Goal: Transaction & Acquisition: Purchase product/service

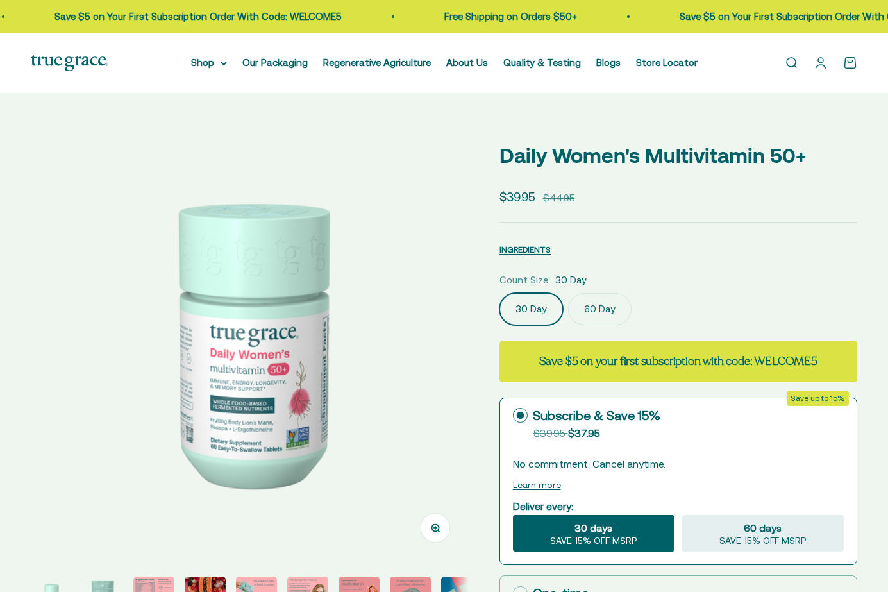
select select "3"
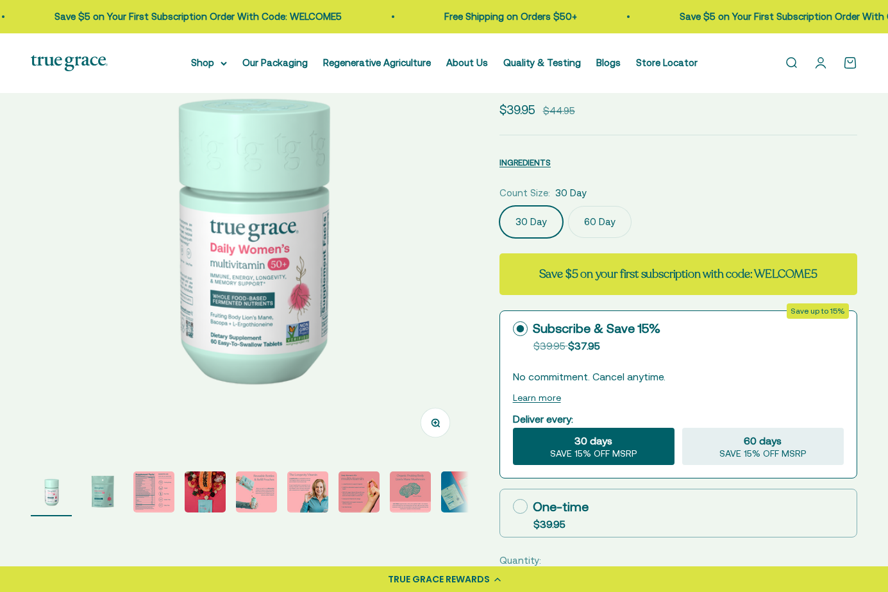
scroll to position [106, 0]
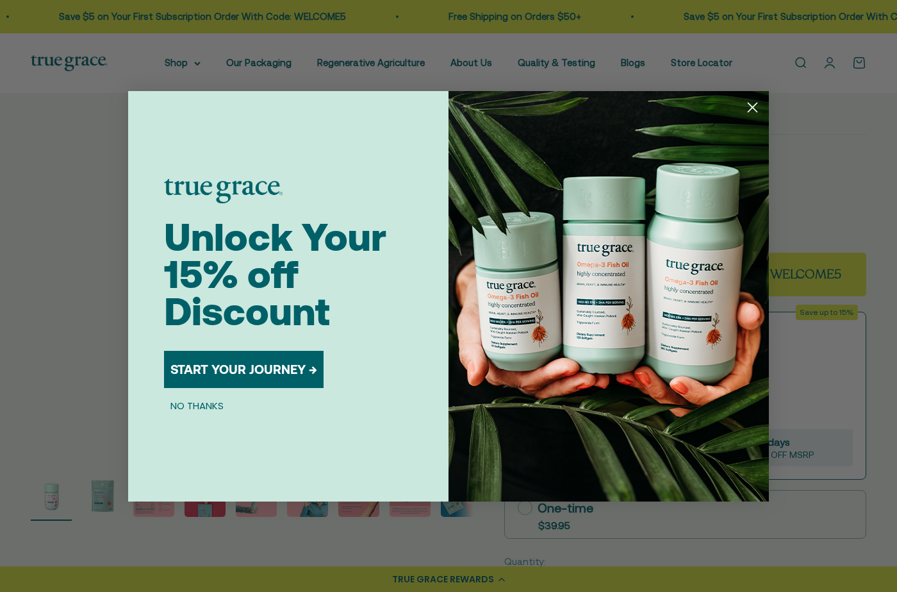
click at [591, 217] on img "POPUP Form" at bounding box center [609, 296] width 321 height 410
click at [741, 109] on img "POPUP Form" at bounding box center [609, 296] width 321 height 410
click at [747, 105] on circle "Close dialog" at bounding box center [752, 106] width 21 height 21
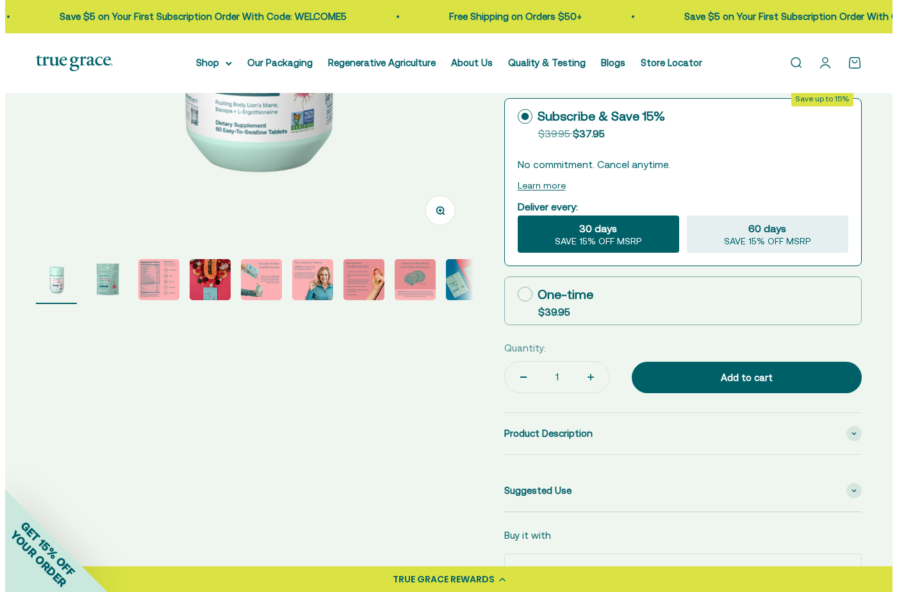
scroll to position [319, 0]
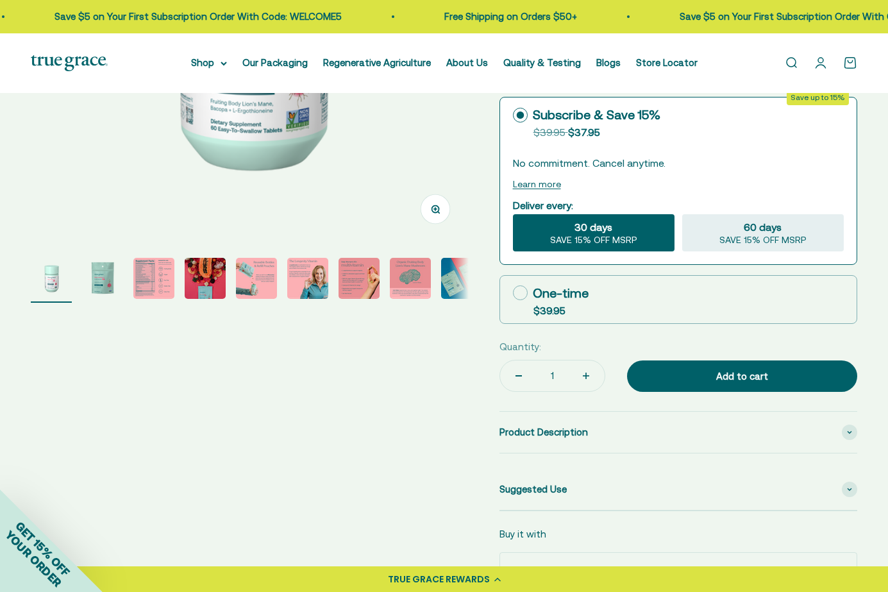
click at [521, 285] on div "One-time" at bounding box center [551, 292] width 76 height 19
click at [513, 292] on input "One-time $39.95" at bounding box center [512, 292] width 1 height 1
radio input "true"
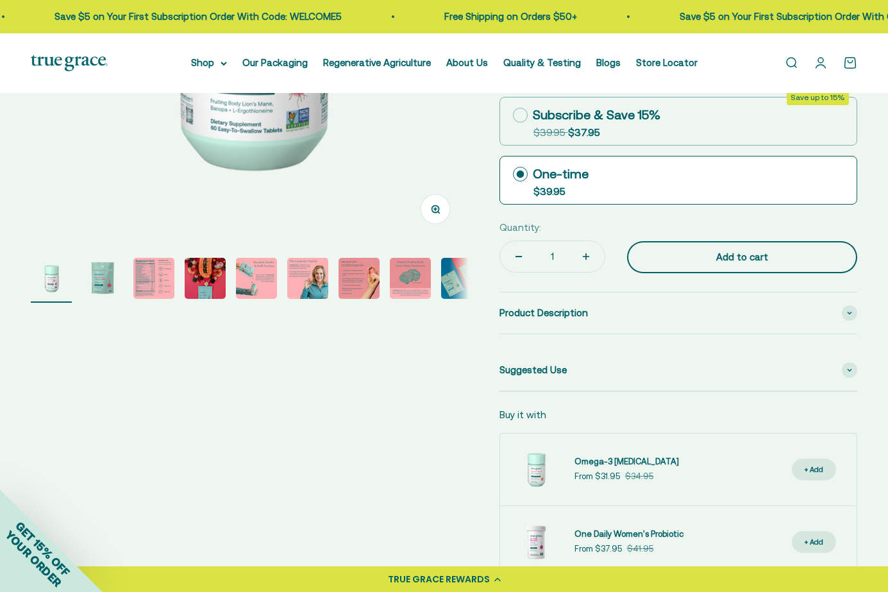
click at [686, 256] on div "Add to cart" at bounding box center [742, 256] width 179 height 15
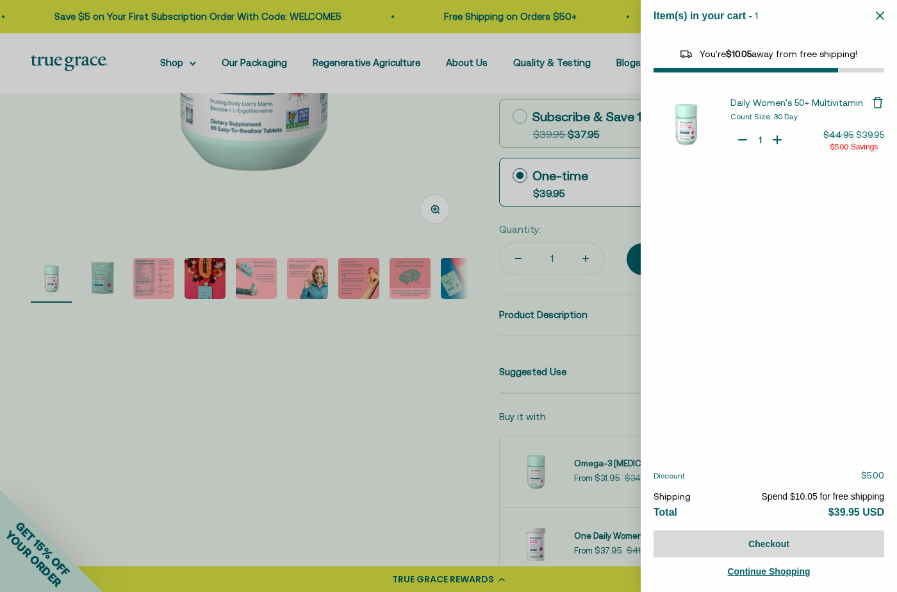
select select "44882812010710"
select select "44878154563798"
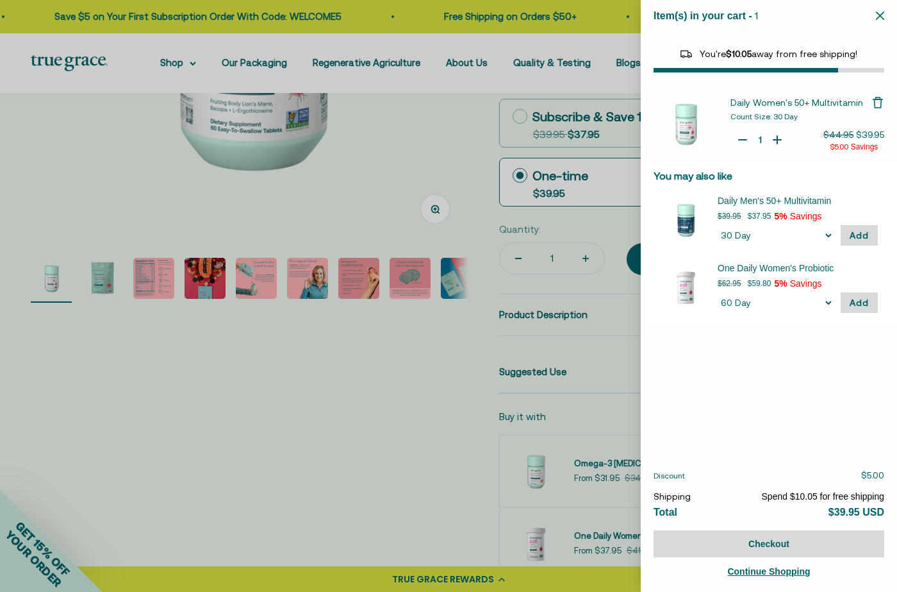
click at [163, 284] on div at bounding box center [448, 296] width 897 height 592
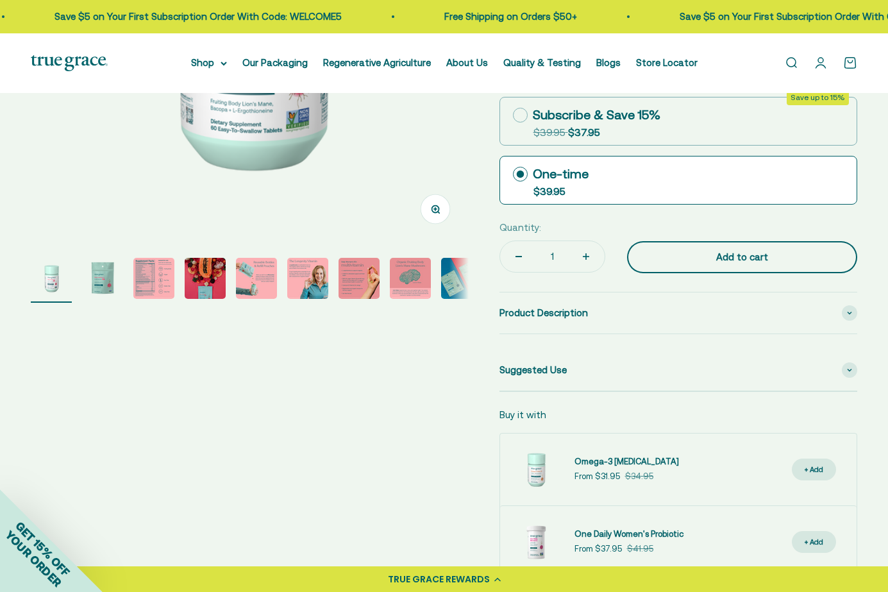
click at [688, 261] on div "Add to cart" at bounding box center [742, 256] width 179 height 15
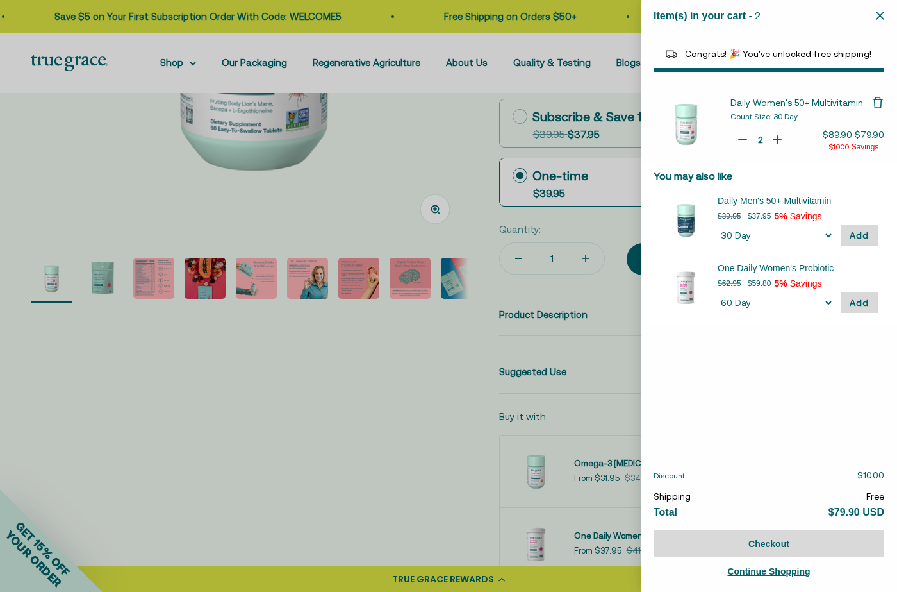
click at [736, 142] on div "Quantity Decrease Daily Women's 50+ Multivitamin 2 Increase Daily Women's 50+ M…" at bounding box center [760, 139] width 59 height 23
type input "1"
click at [747, 140] on icon "Your Cart" at bounding box center [743, 140] width 8 height 0
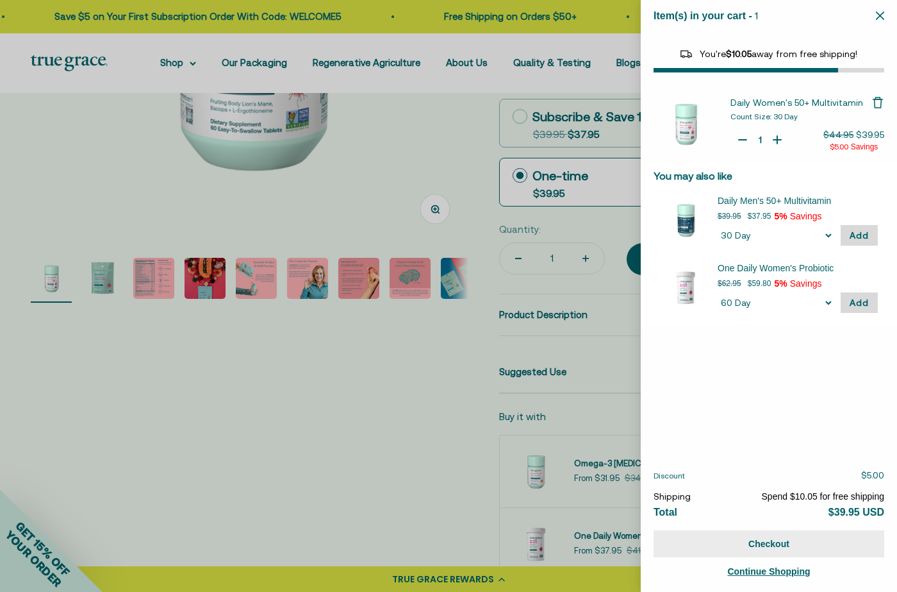
click at [805, 535] on button "Checkout" at bounding box center [769, 543] width 231 height 27
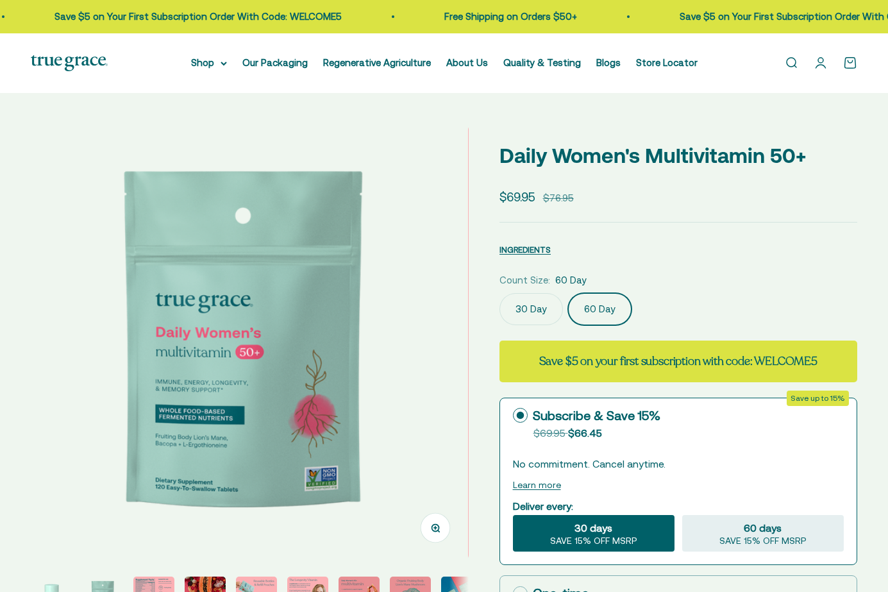
select select "3"
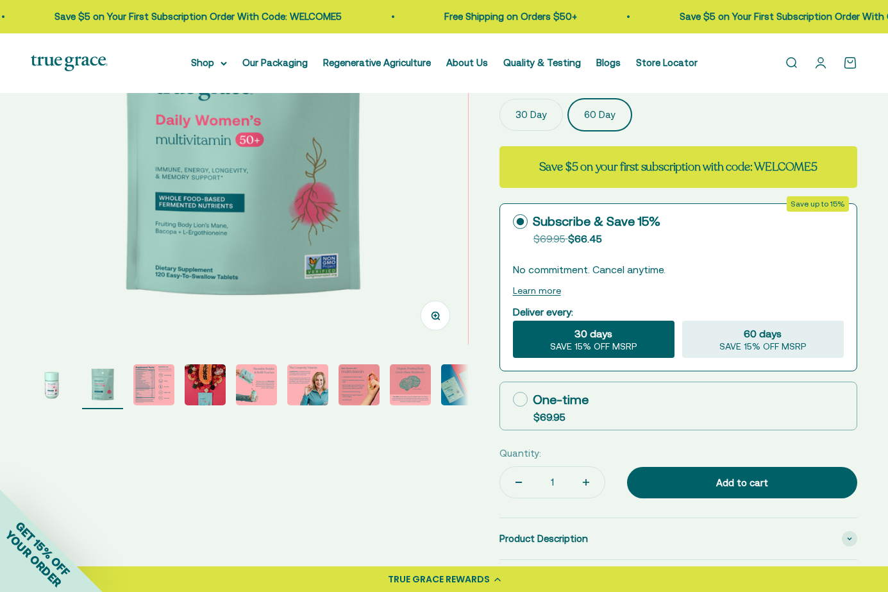
scroll to position [213, 0]
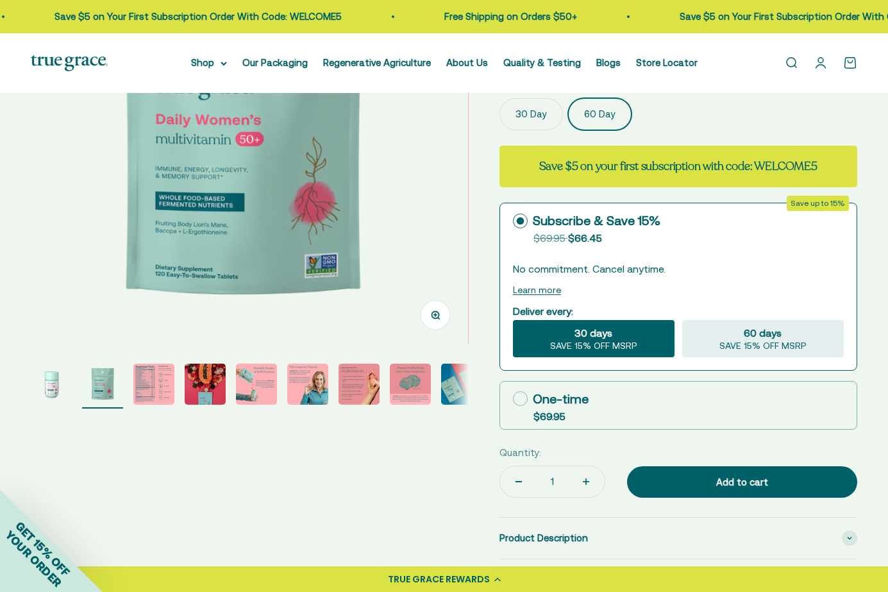
click at [524, 403] on icon at bounding box center [520, 398] width 15 height 15
click at [513, 399] on input "One-time $69.95" at bounding box center [512, 398] width 1 height 1
radio input "true"
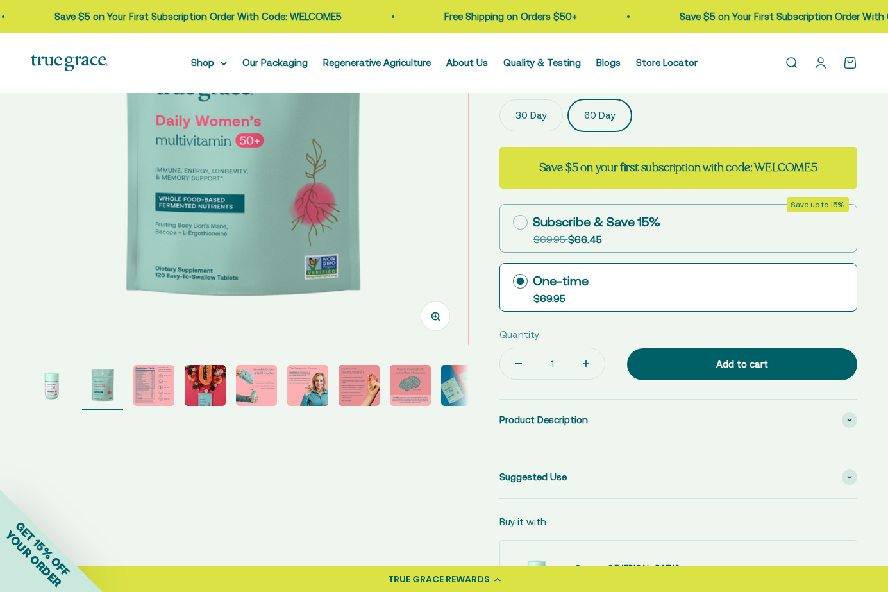
scroll to position [212, 0]
click at [240, 387] on img "Go to item 5" at bounding box center [256, 384] width 41 height 41
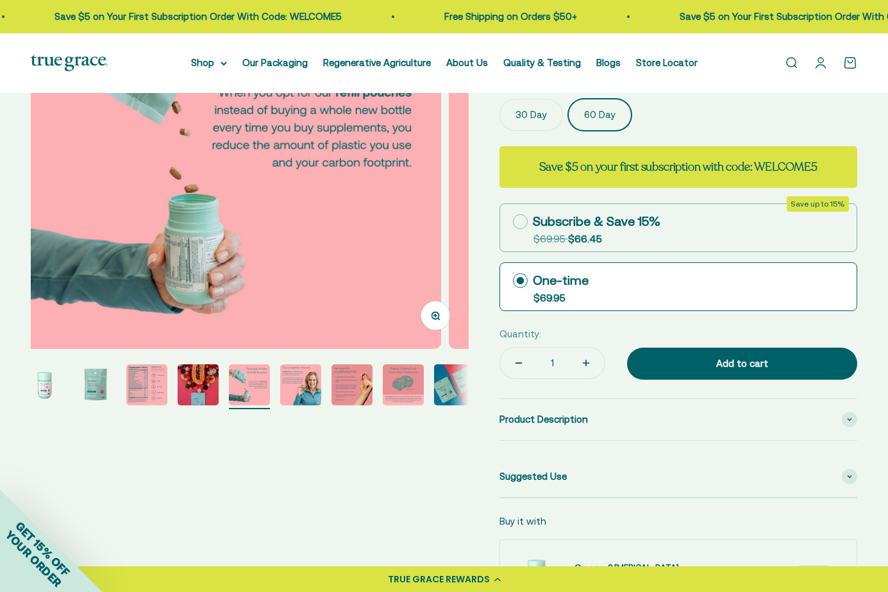
scroll to position [0, 1812]
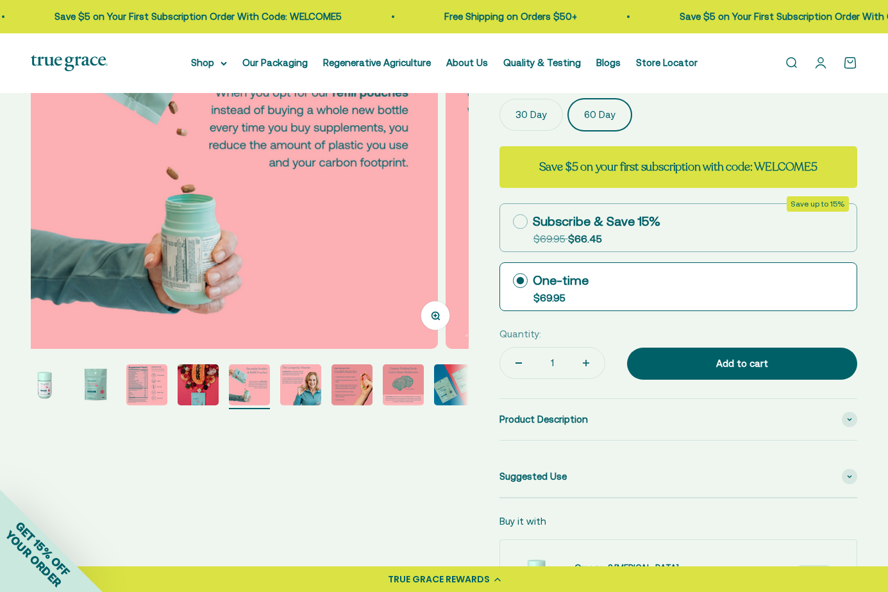
click at [302, 385] on img "Go to item 6" at bounding box center [300, 384] width 41 height 41
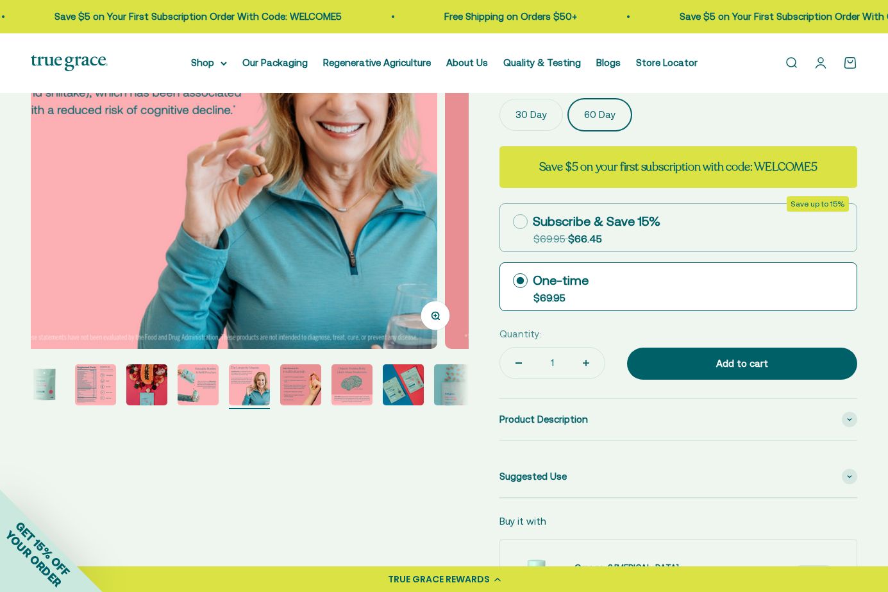
scroll to position [0, 2265]
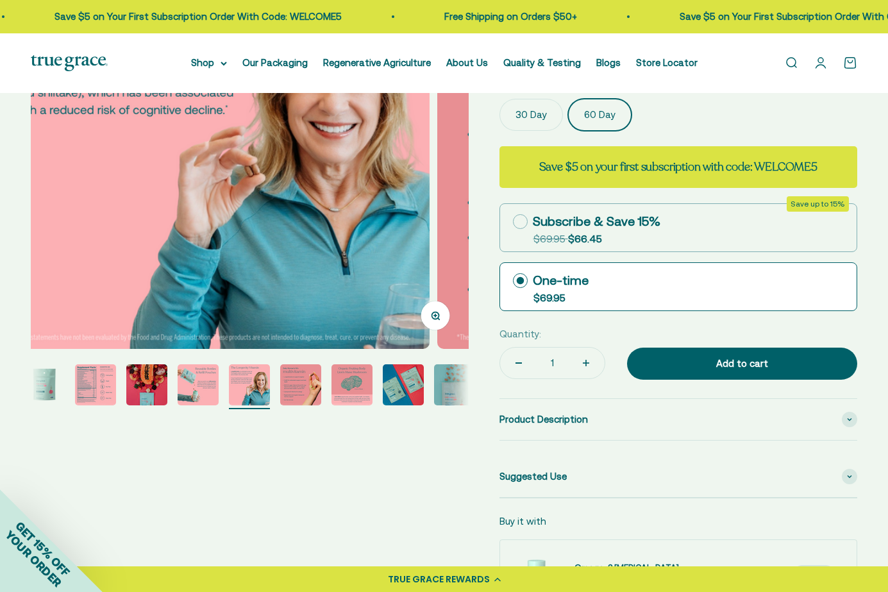
click at [345, 383] on img "Go to item 8" at bounding box center [351, 384] width 41 height 41
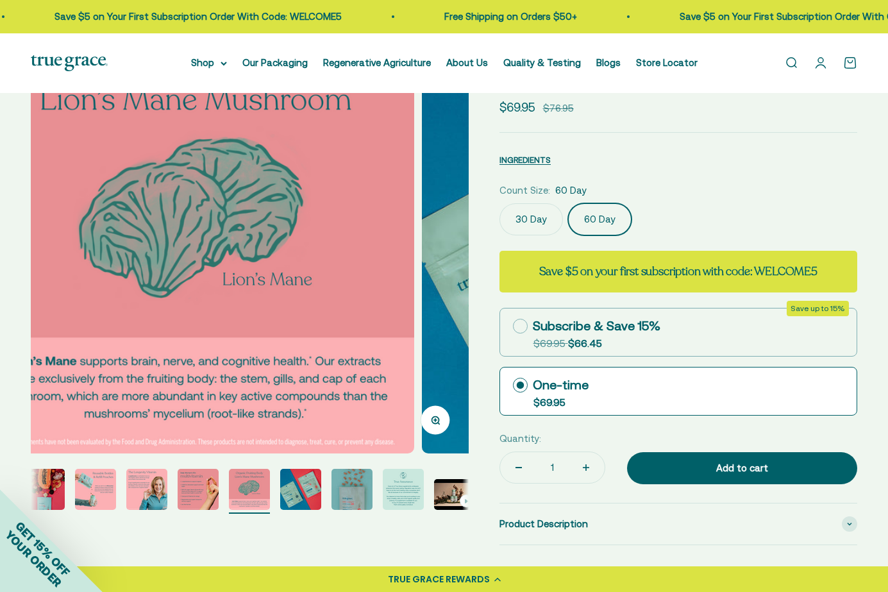
scroll to position [107, 0]
click at [188, 487] on img "Go to item 7" at bounding box center [198, 489] width 41 height 41
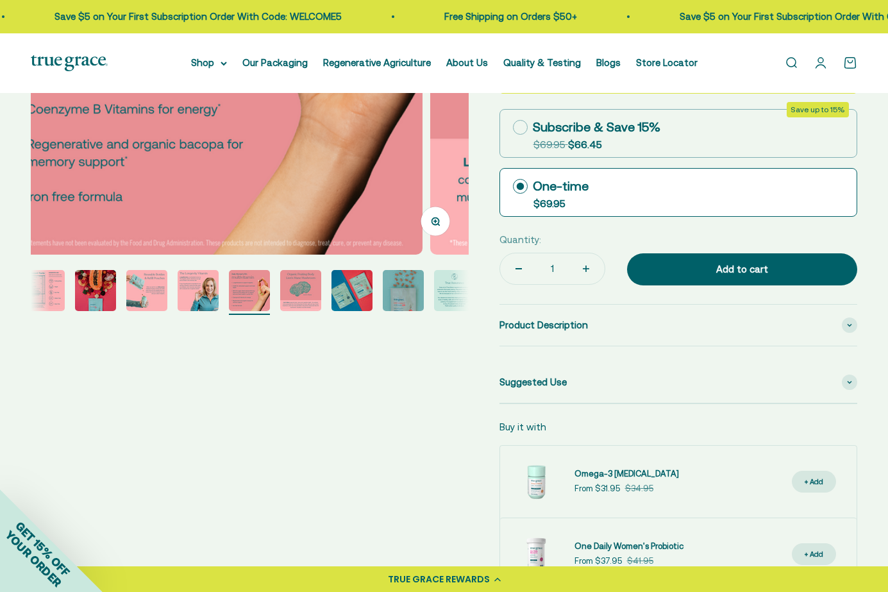
scroll to position [307, 0]
click at [44, 287] on img "Go to item 3" at bounding box center [44, 289] width 41 height 41
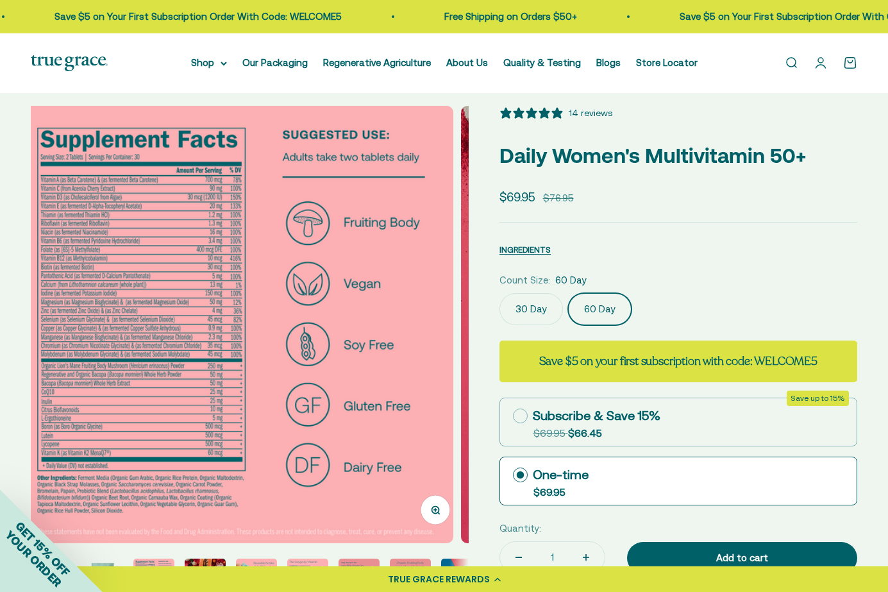
scroll to position [0, 0]
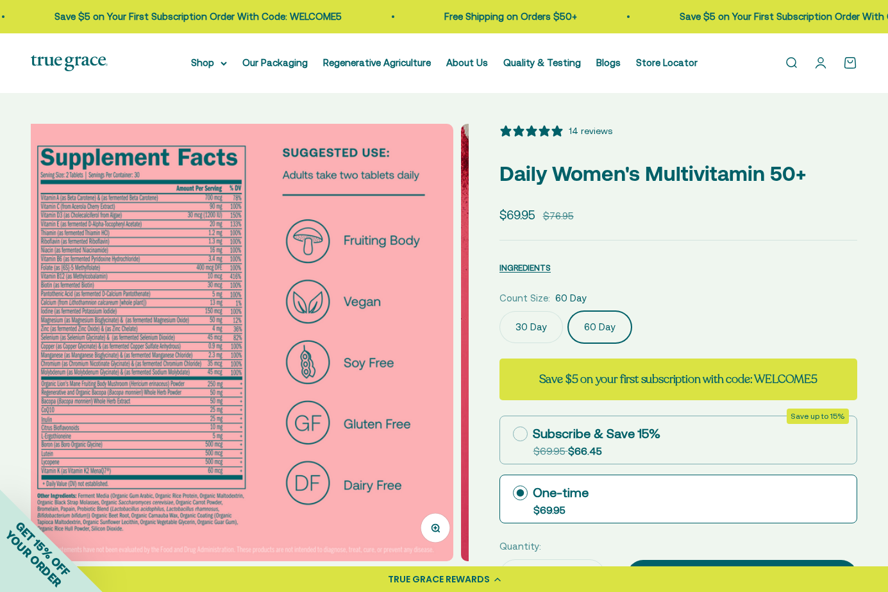
click at [528, 322] on label "30 Day" at bounding box center [530, 327] width 63 height 32
click at [499, 311] on input "30 Day" at bounding box center [499, 310] width 1 height 1
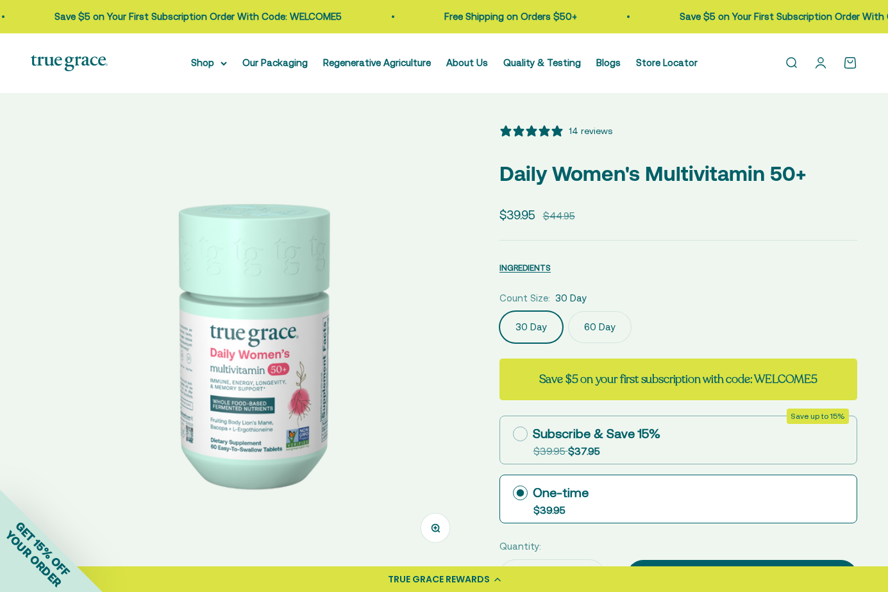
click at [590, 326] on label "60 Day" at bounding box center [599, 327] width 63 height 32
click at [499, 311] on input "60 Day" at bounding box center [499, 310] width 1 height 1
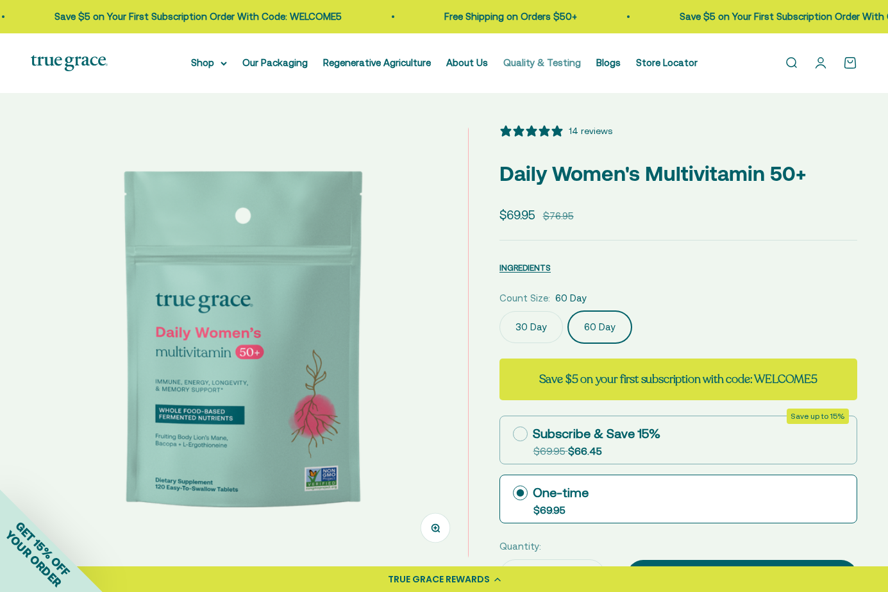
click at [545, 59] on link "Quality & Testing" at bounding box center [542, 62] width 78 height 11
